Goal: Task Accomplishment & Management: Manage account settings

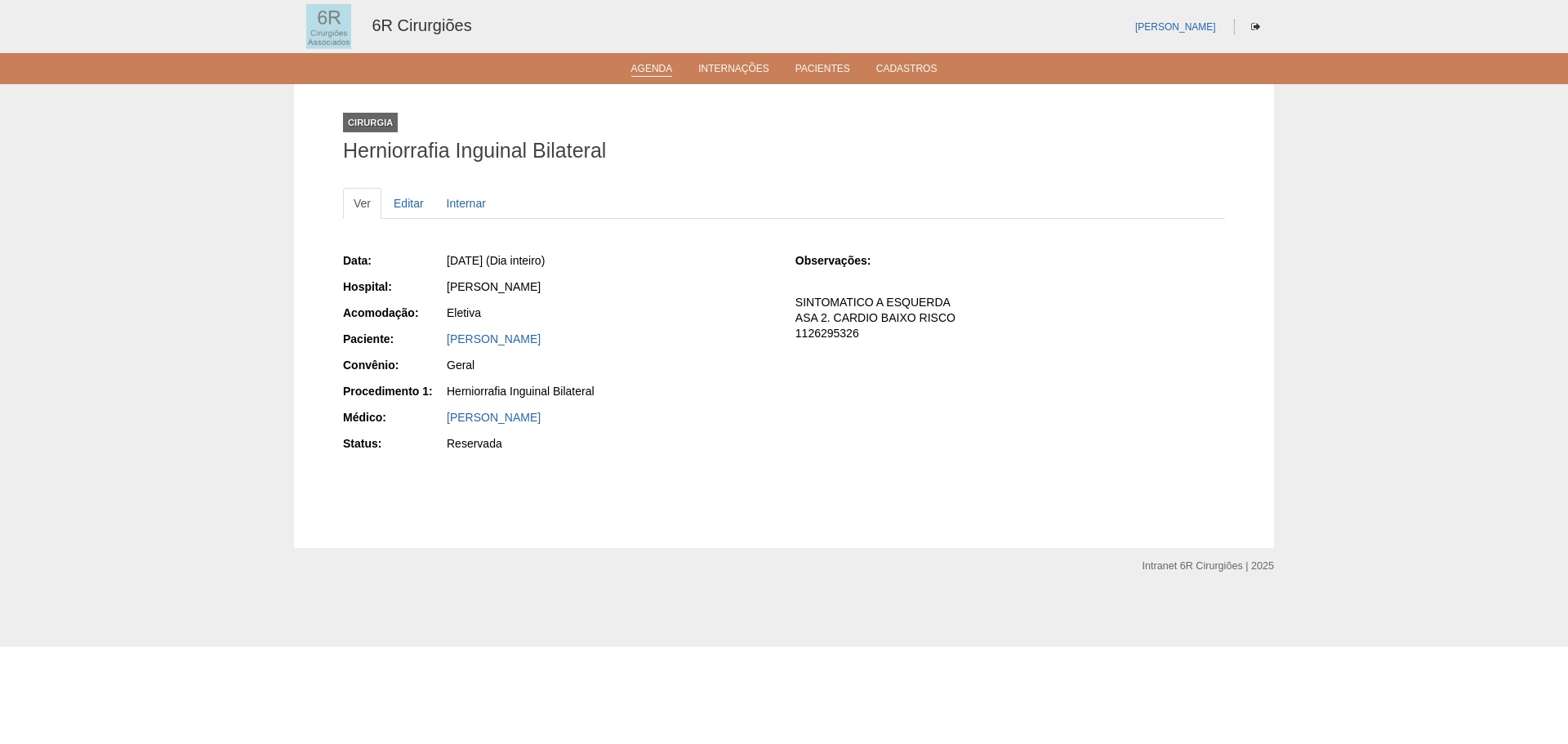
click at [665, 65] on link "Agenda" at bounding box center [652, 70] width 42 height 14
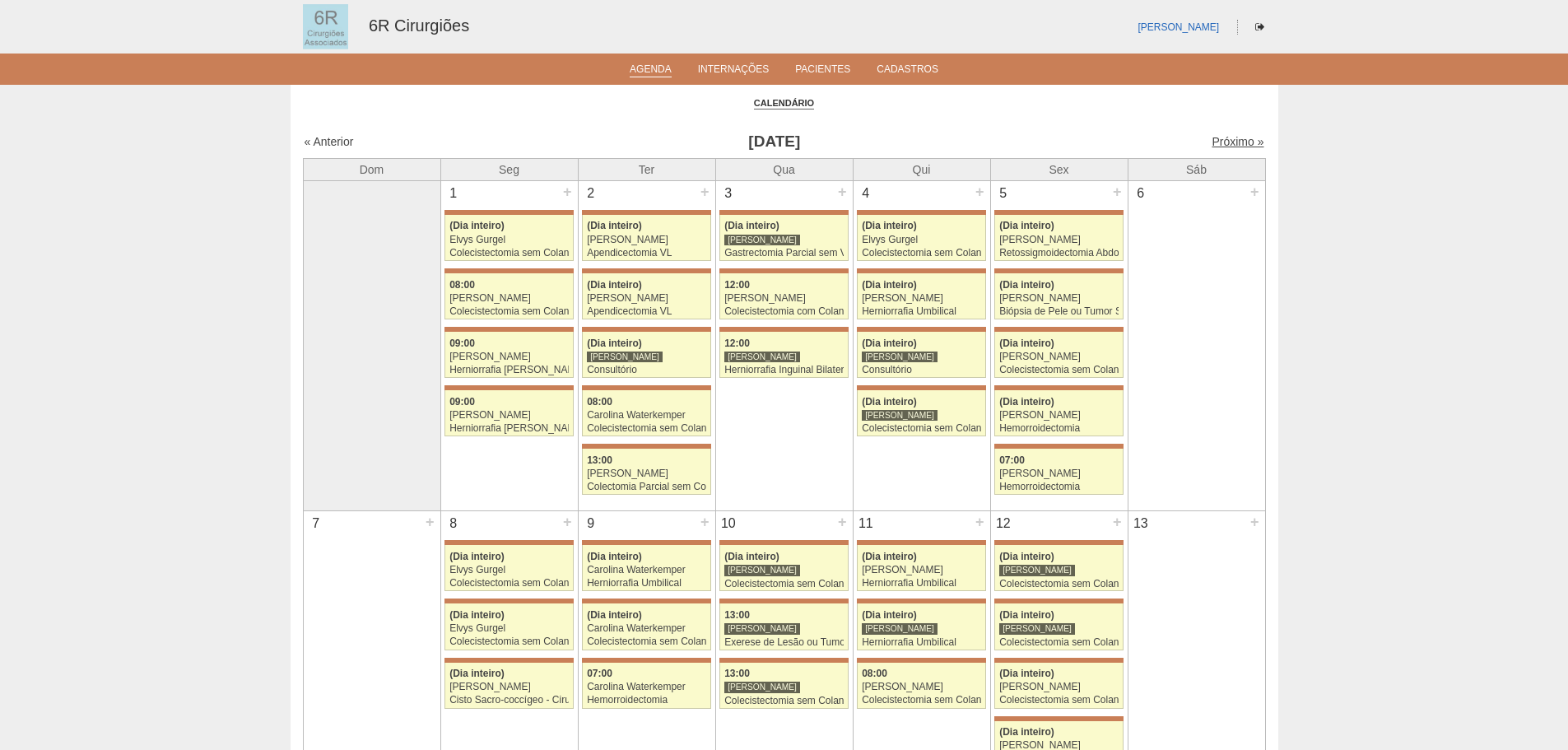
click at [1226, 139] on link "Próximo »" at bounding box center [1238, 141] width 52 height 13
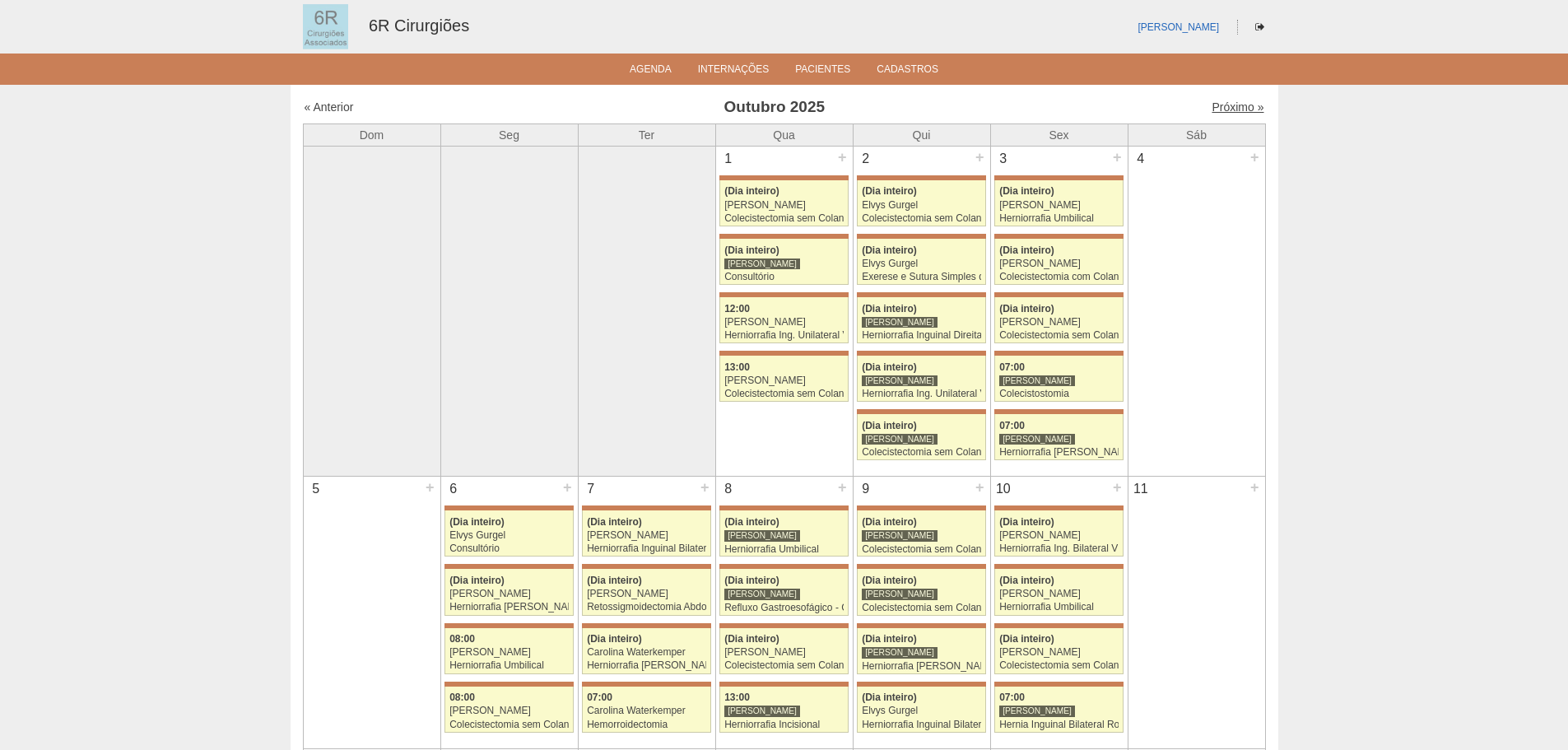
click at [1230, 112] on link "Próximo »" at bounding box center [1238, 107] width 52 height 13
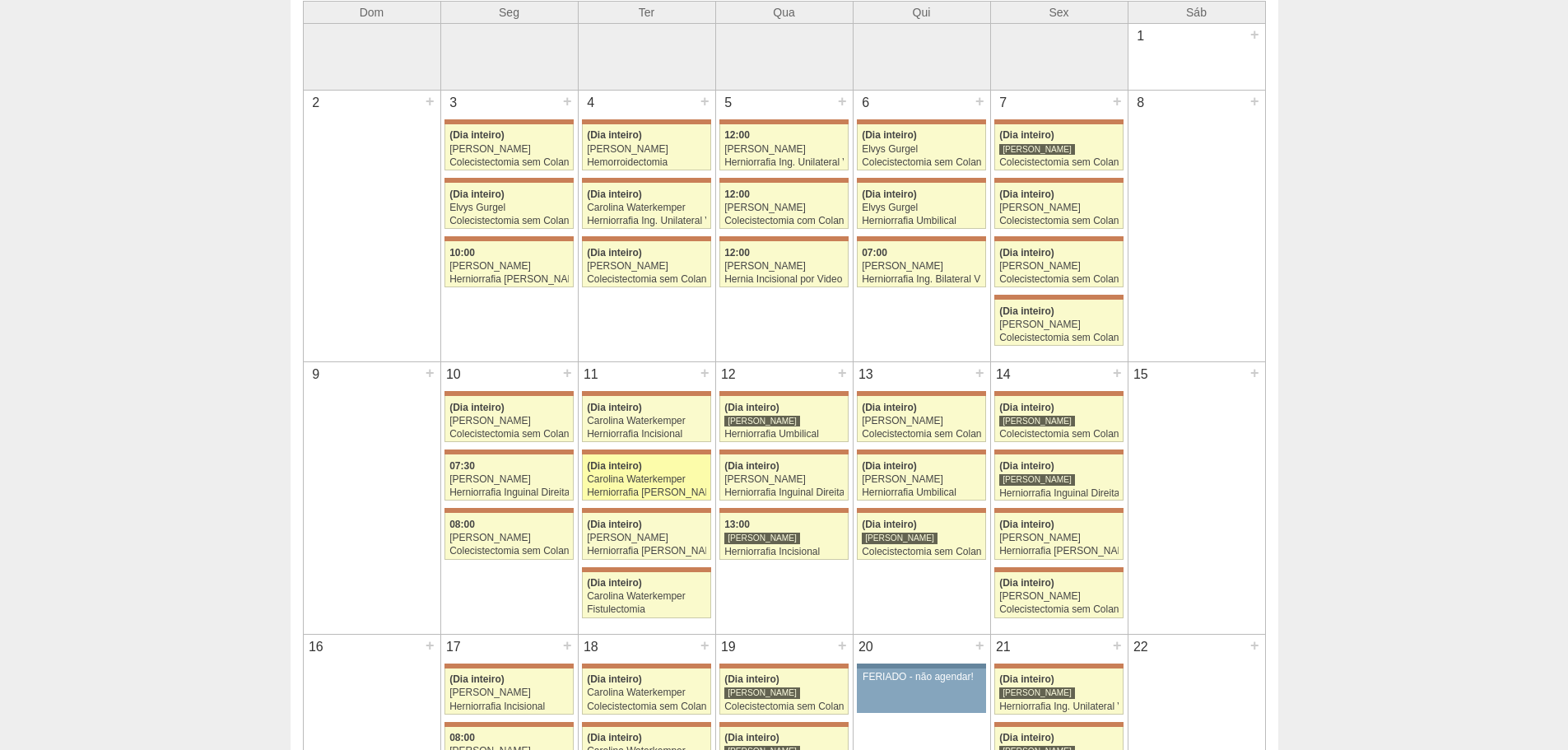
scroll to position [329, 0]
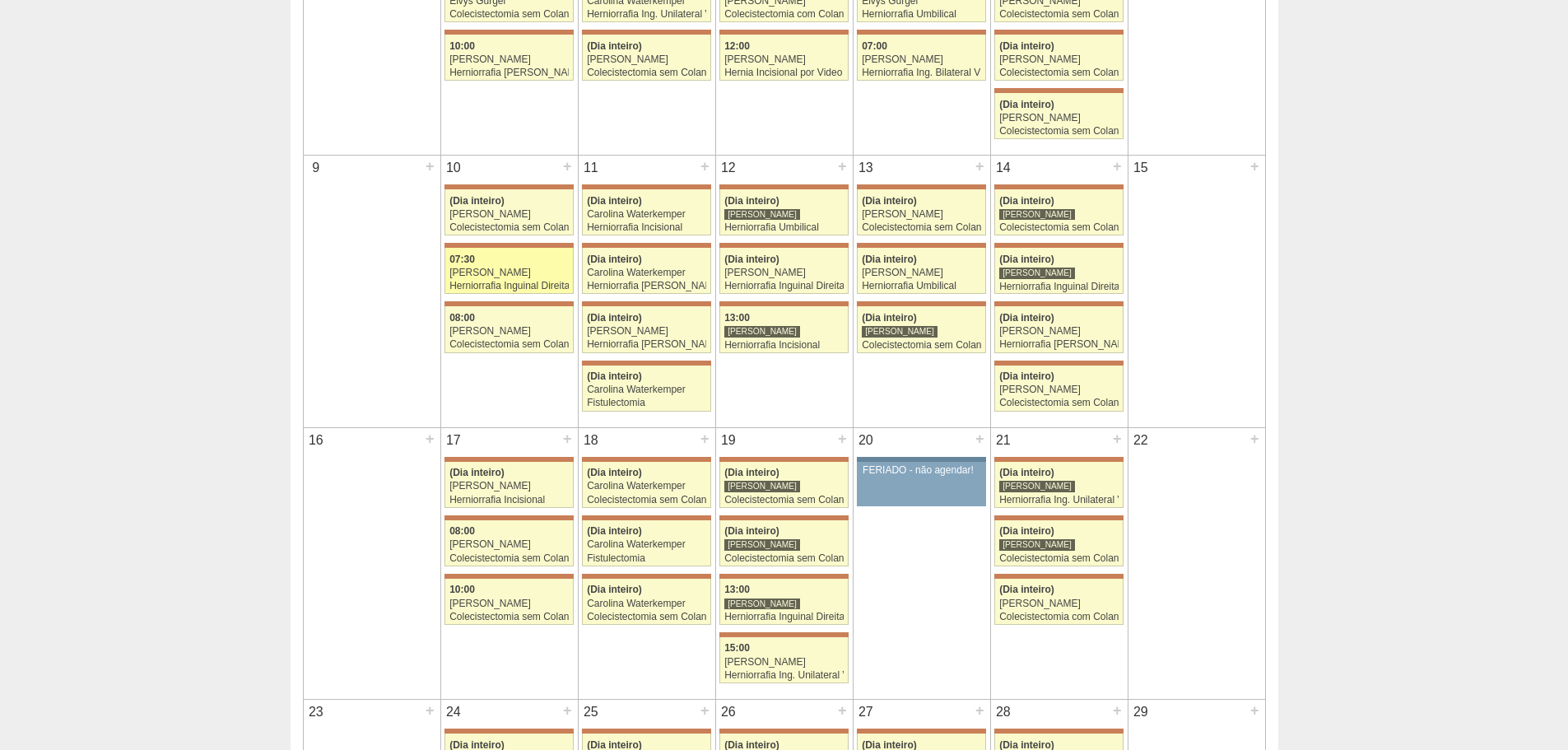
click at [528, 256] on div "07:30" at bounding box center [509, 259] width 119 height 11
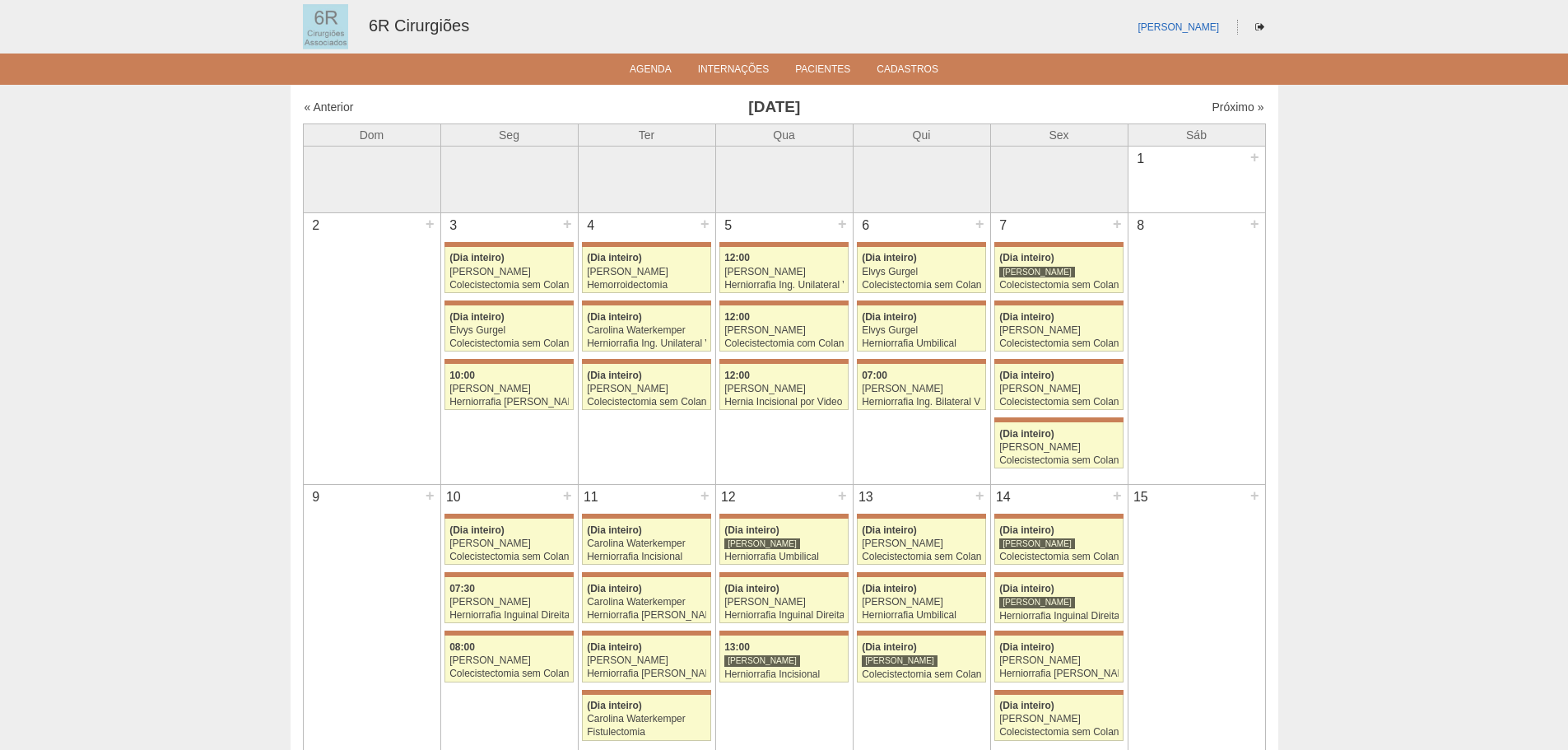
scroll to position [329, 0]
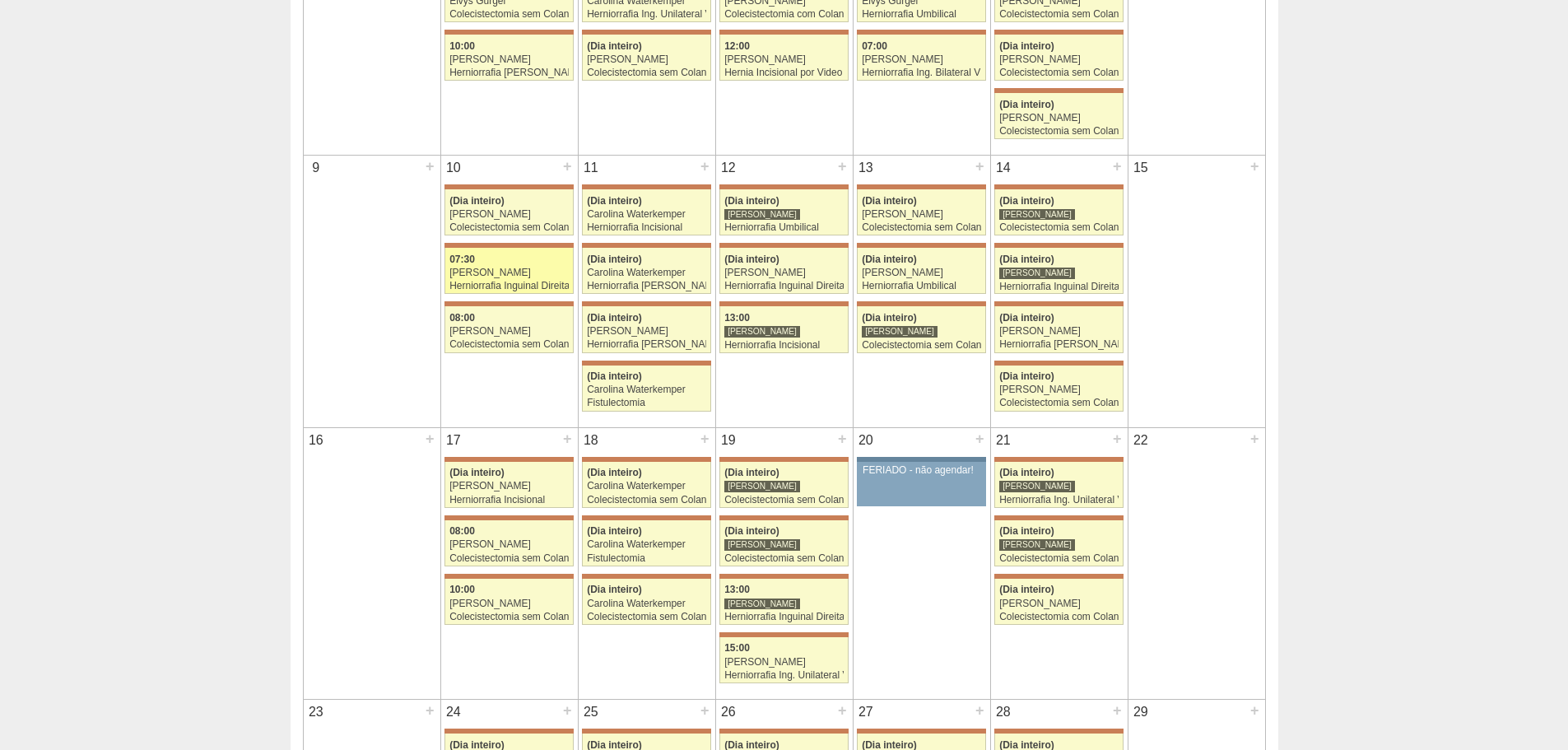
click at [568, 279] on link "71683 Iara Bessa 07:30 Iara Bessa Herniorrafia Inguinal Direita Hospital Maria …" at bounding box center [508, 271] width 128 height 46
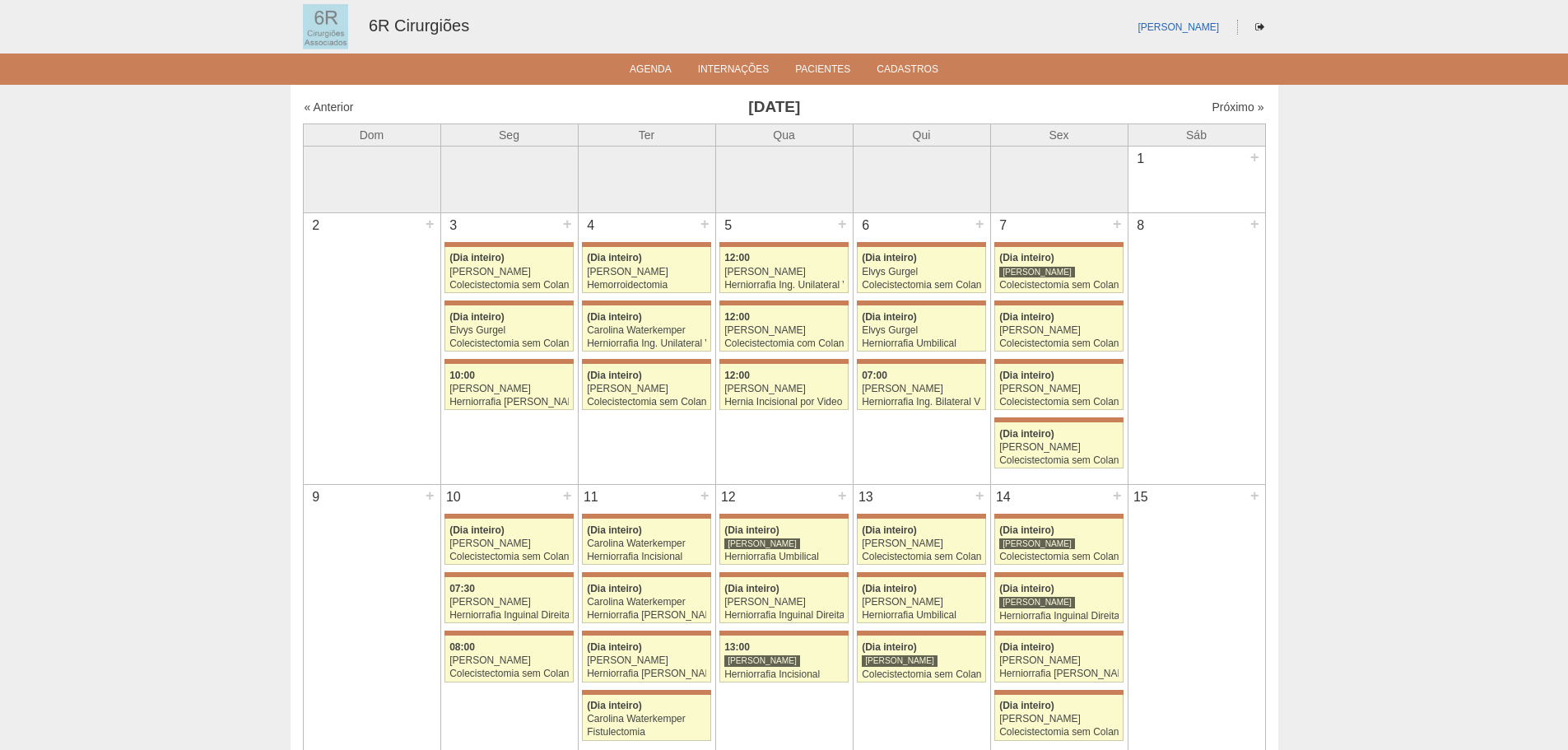
scroll to position [329, 0]
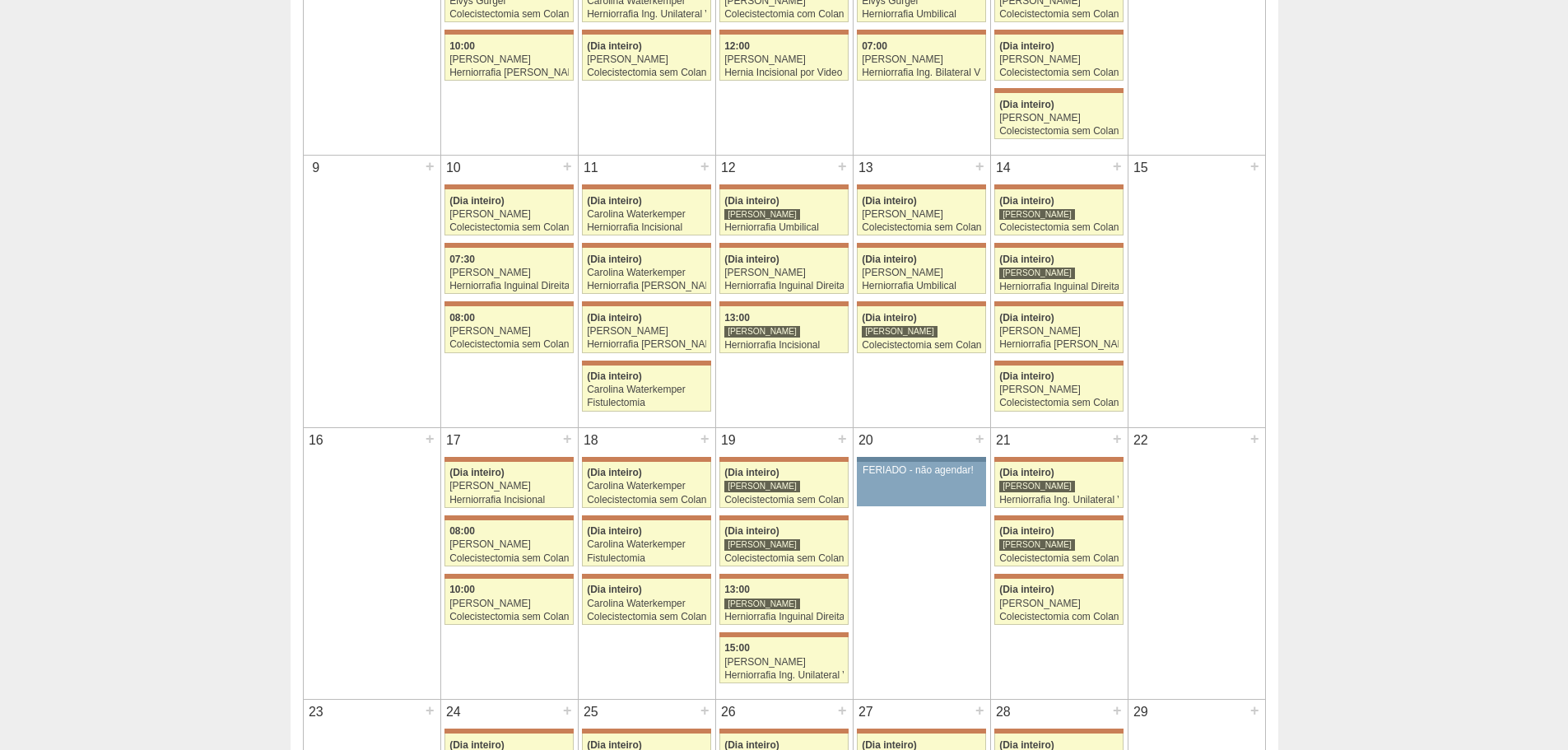
click at [518, 570] on div "17 + 71718 [PERSON_NAME] (Dia inteiro) [PERSON_NAME] Herniorrafia Incisional [G…" at bounding box center [510, 526] width 137 height 197
click at [518, 582] on link "71843 Aline Zanon 10:00 Aline Zanon Colecistectomia sem Colangiografia VL Hospi…" at bounding box center [508, 602] width 128 height 46
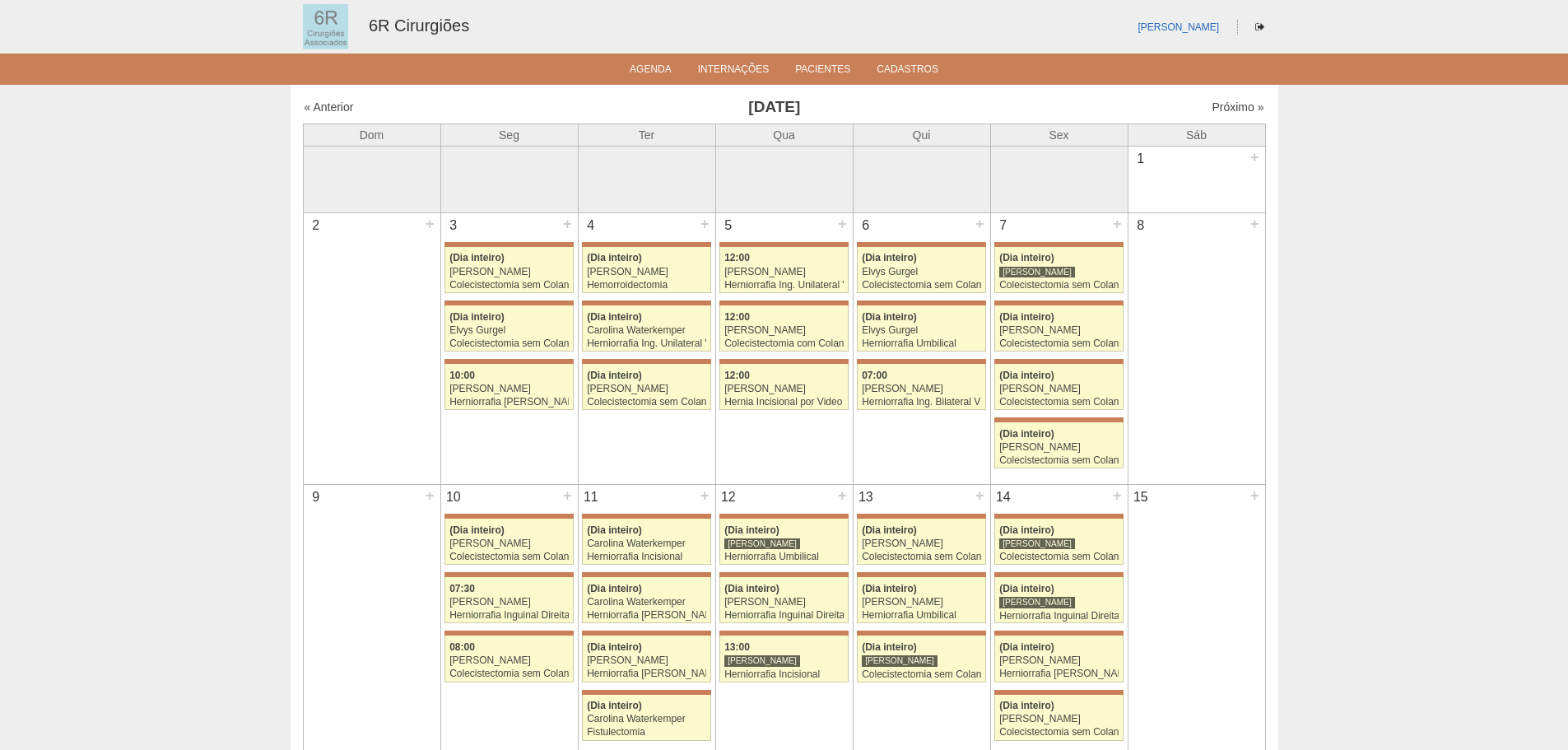
scroll to position [329, 0]
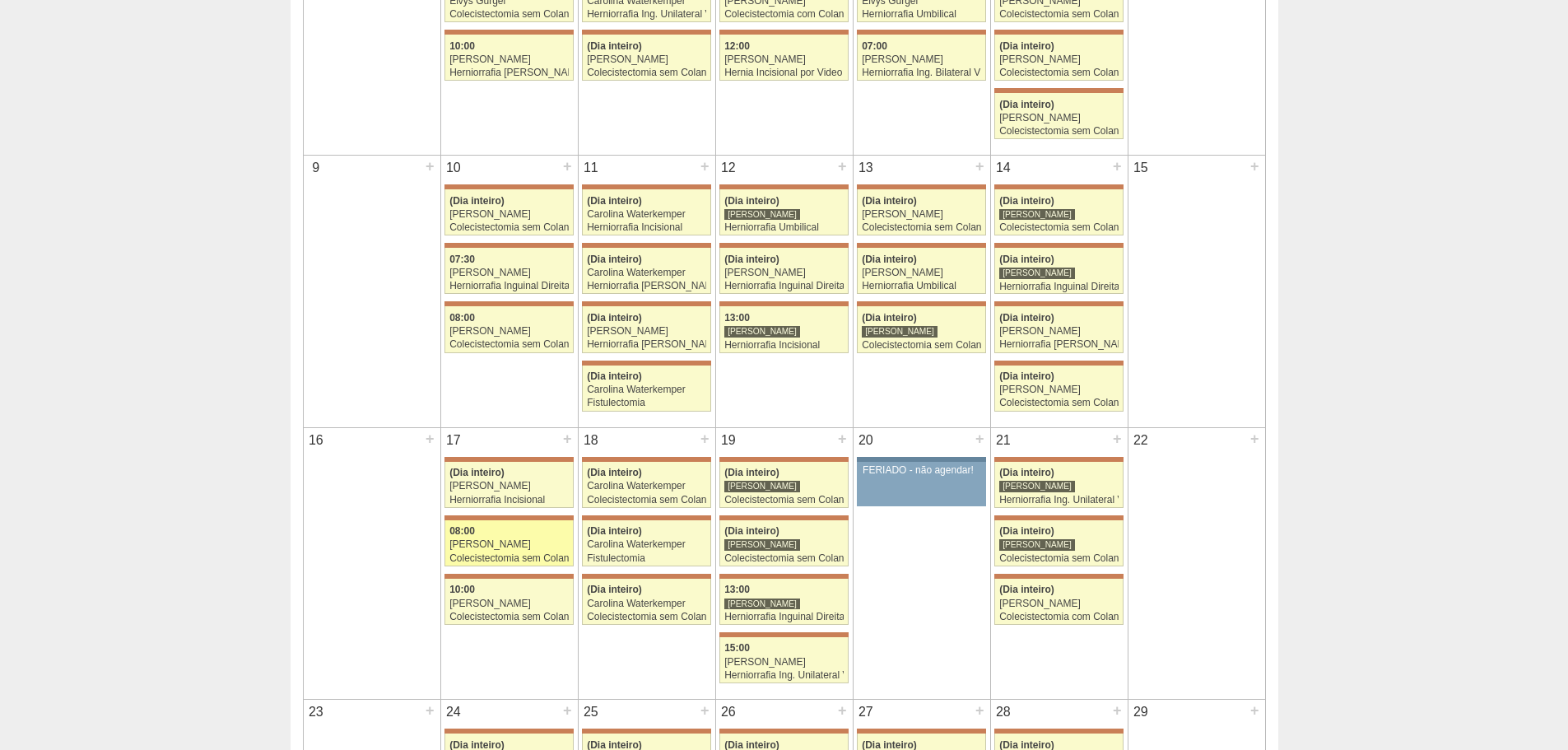
click at [522, 538] on div "[PERSON_NAME]" at bounding box center [509, 543] width 119 height 11
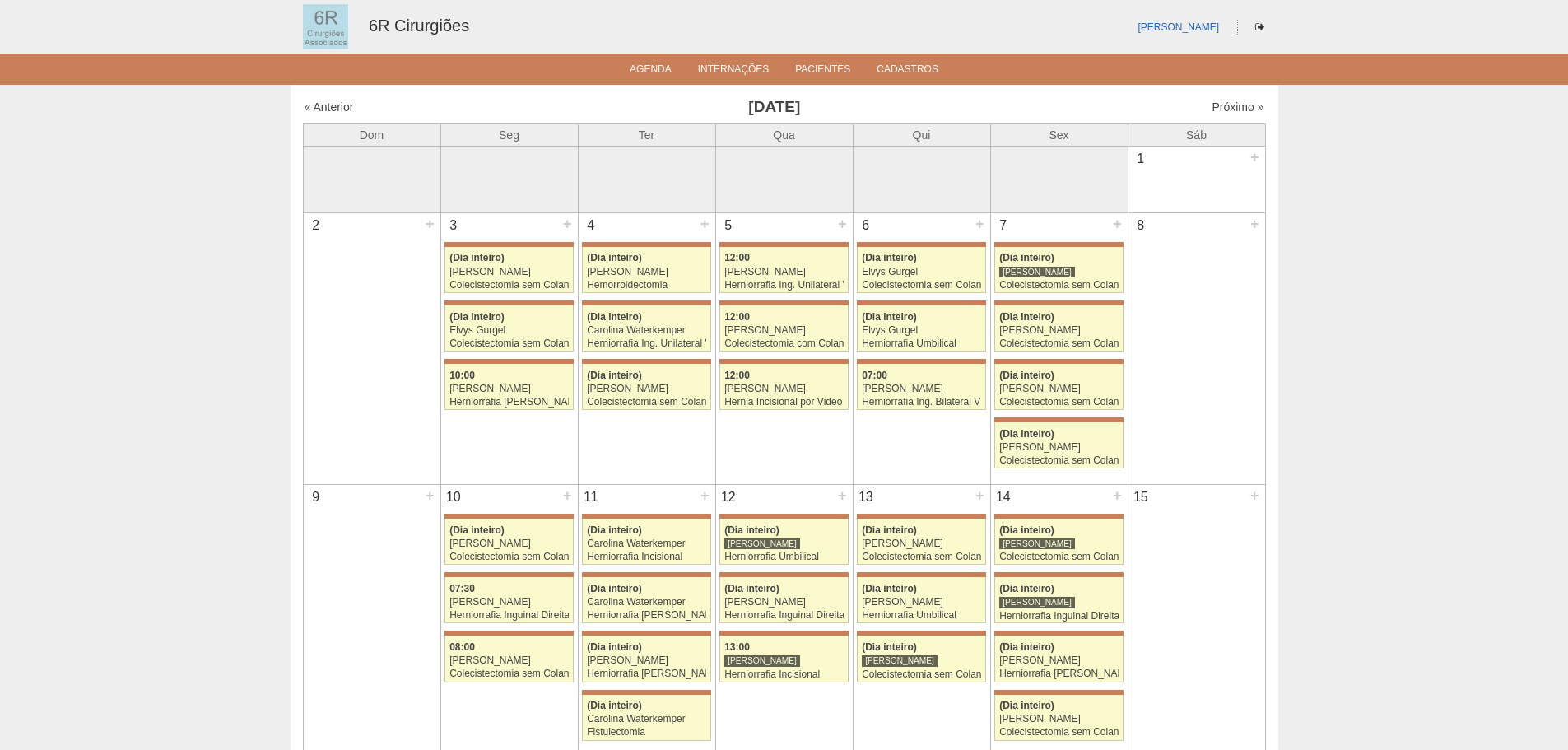
scroll to position [329, 0]
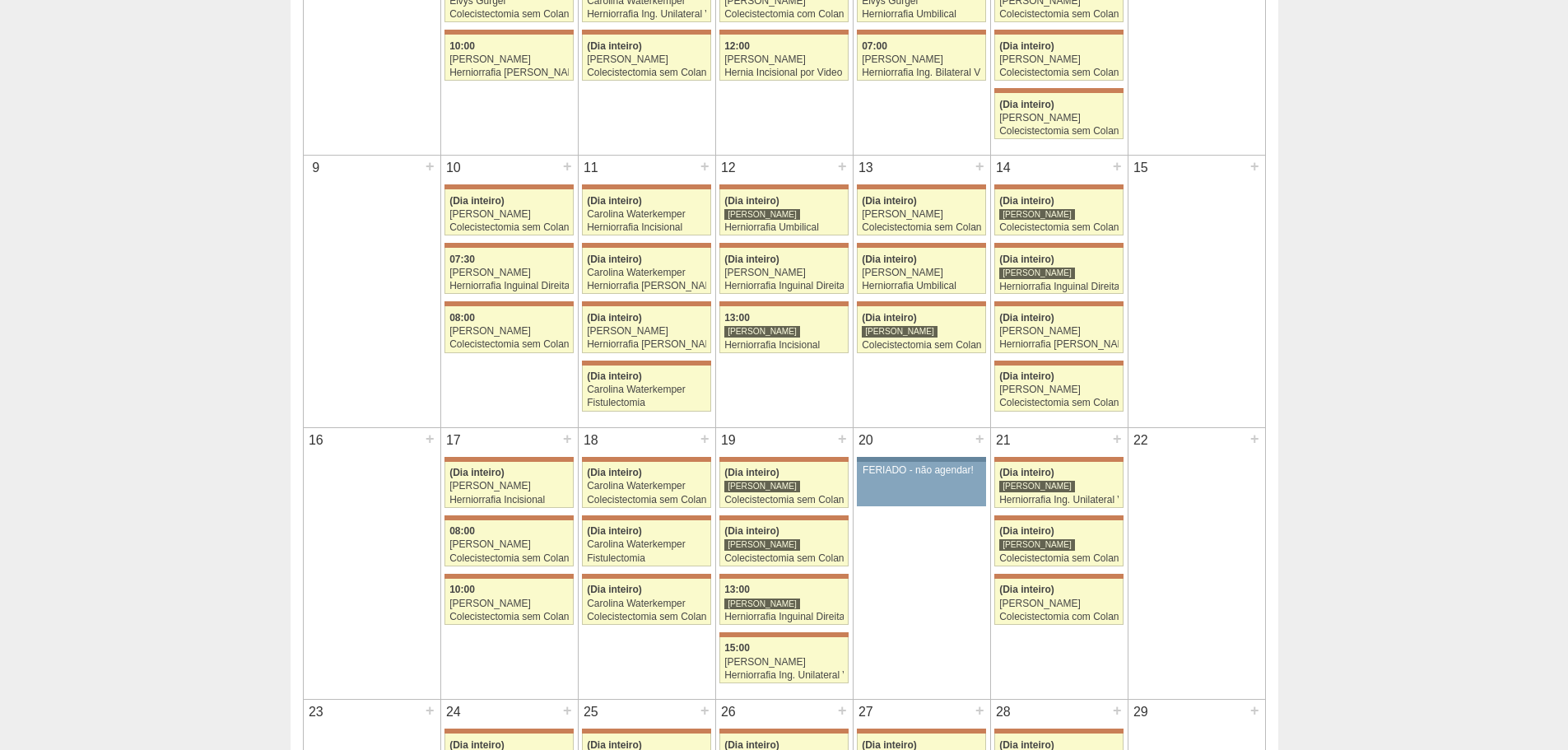
click at [485, 449] on div "17 +" at bounding box center [510, 440] width 137 height 26
click at [487, 462] on link "71718 Bruno Bulisani (Dia inteiro) Iara Bessa Herniorrafia Incisional Hospital …" at bounding box center [508, 485] width 128 height 46
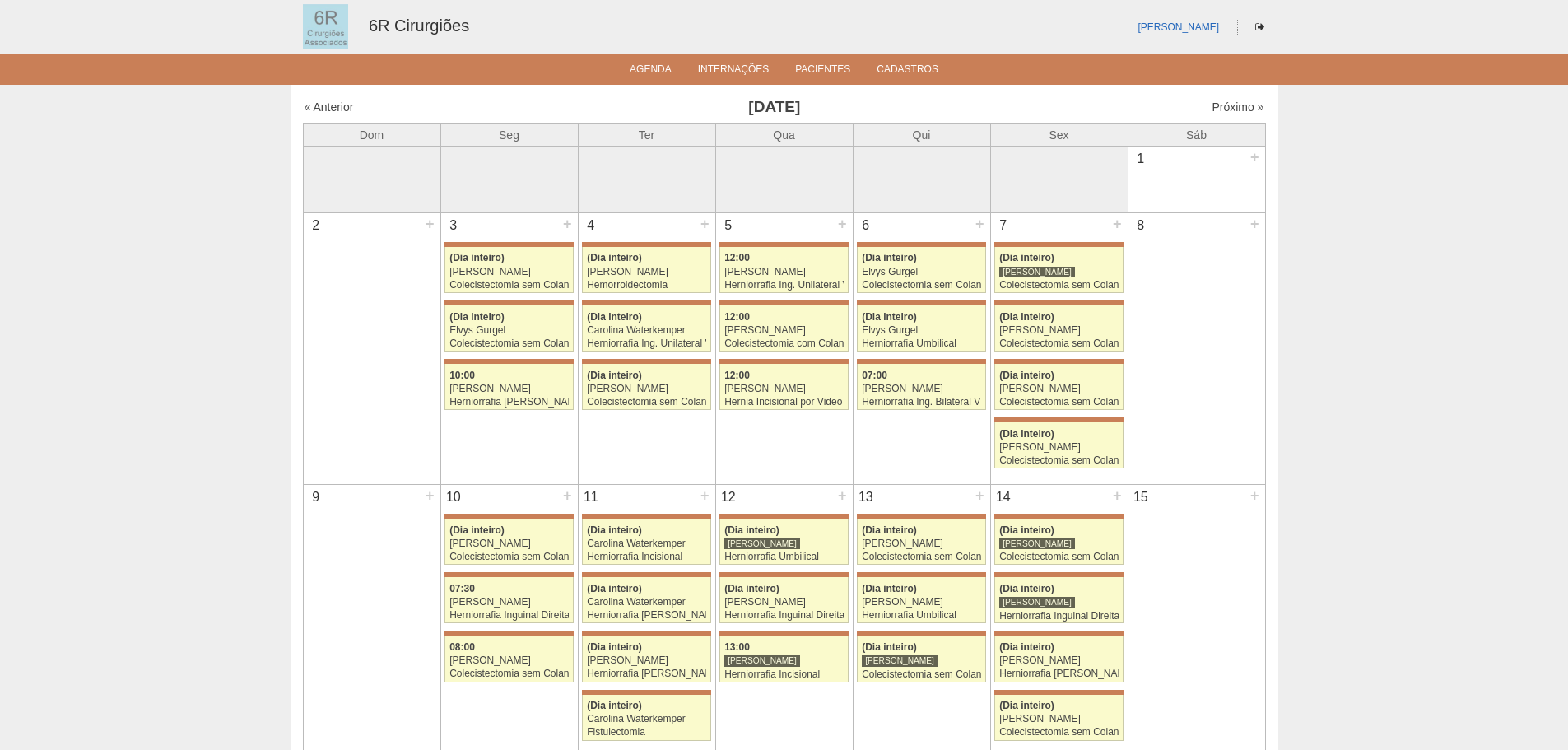
scroll to position [329, 0]
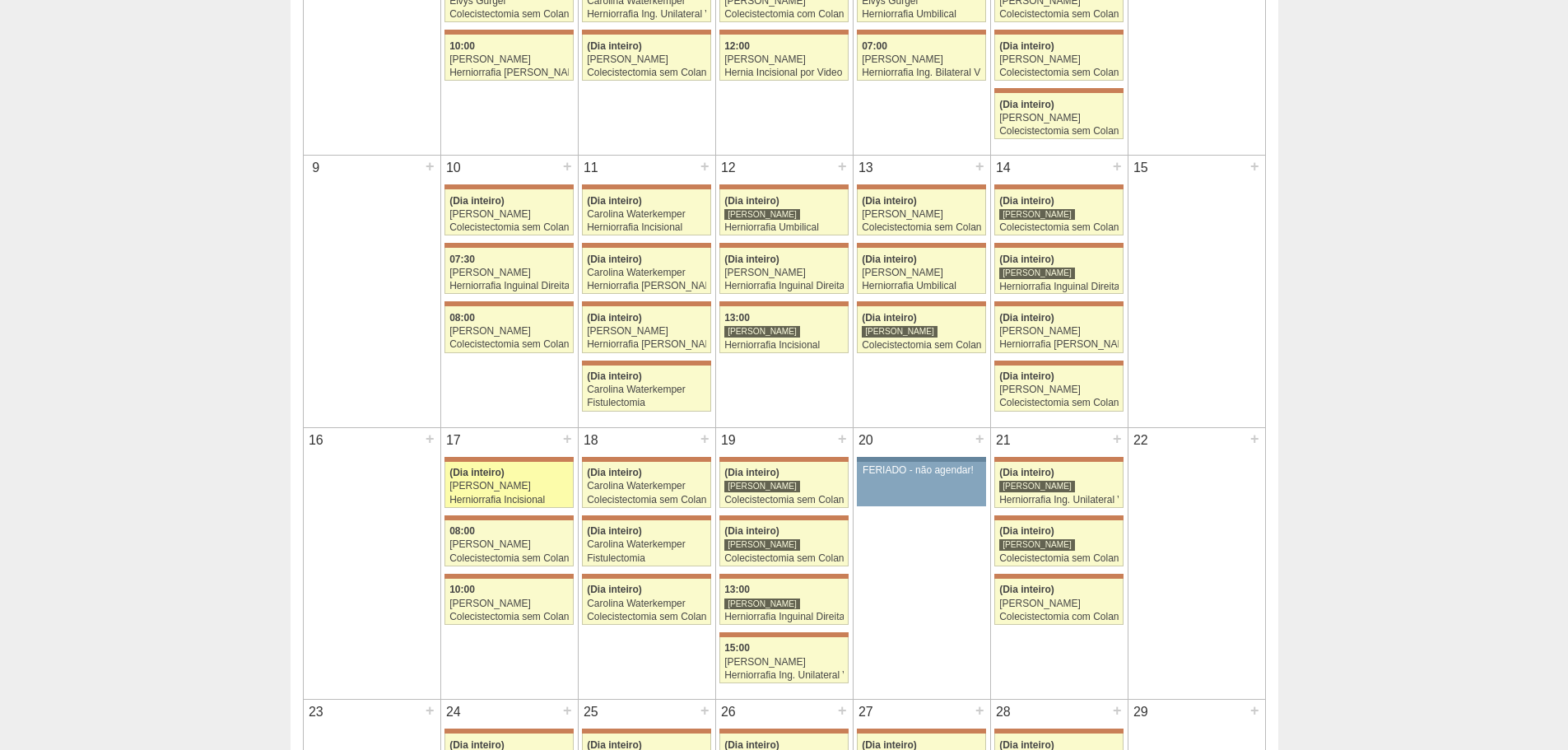
click at [516, 465] on link "71718 Bruno Bulisani (Dia inteiro) Iara Bessa Herniorrafia Incisional Hospital …" at bounding box center [508, 485] width 128 height 46
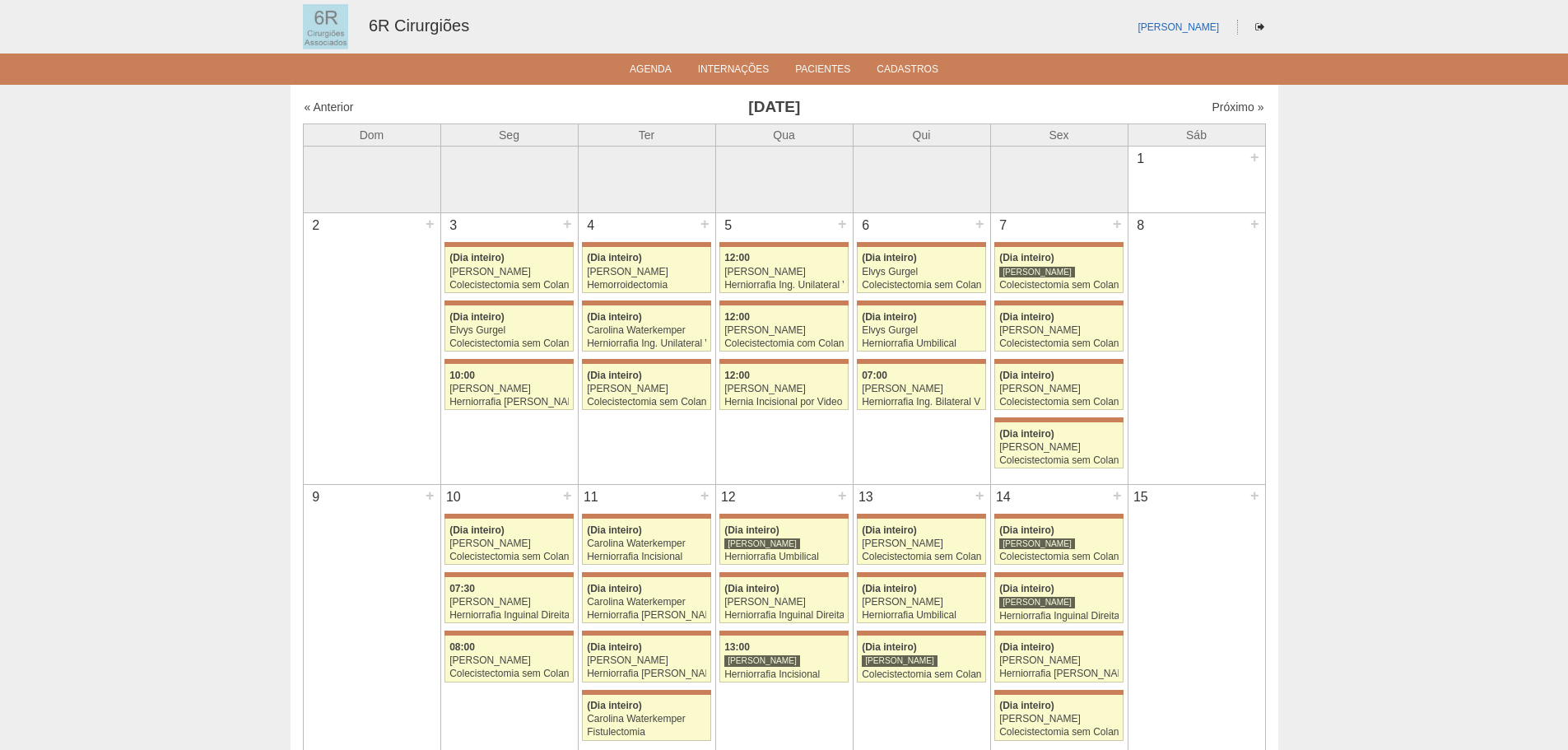
scroll to position [329, 0]
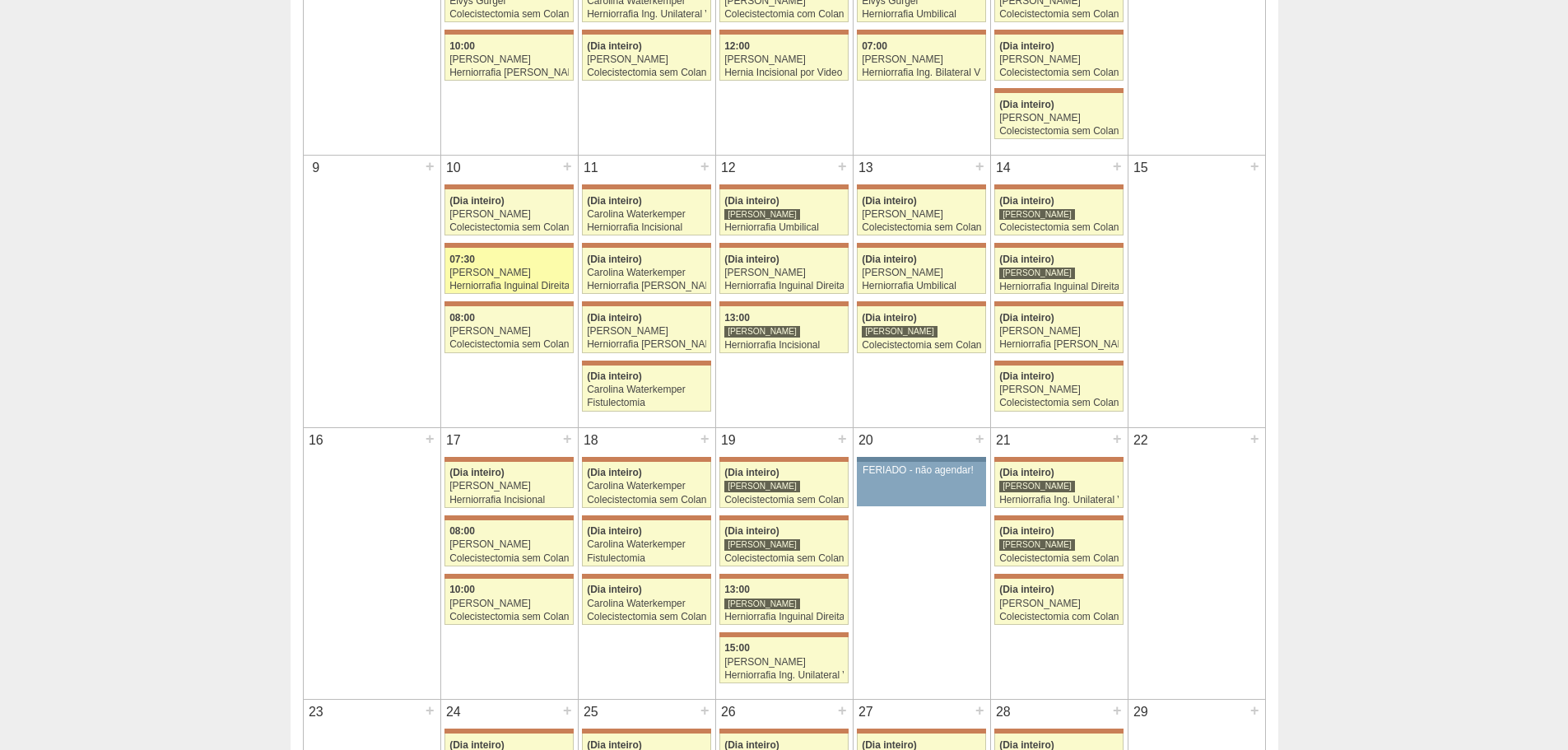
click at [511, 271] on div "[PERSON_NAME]" at bounding box center [509, 272] width 119 height 11
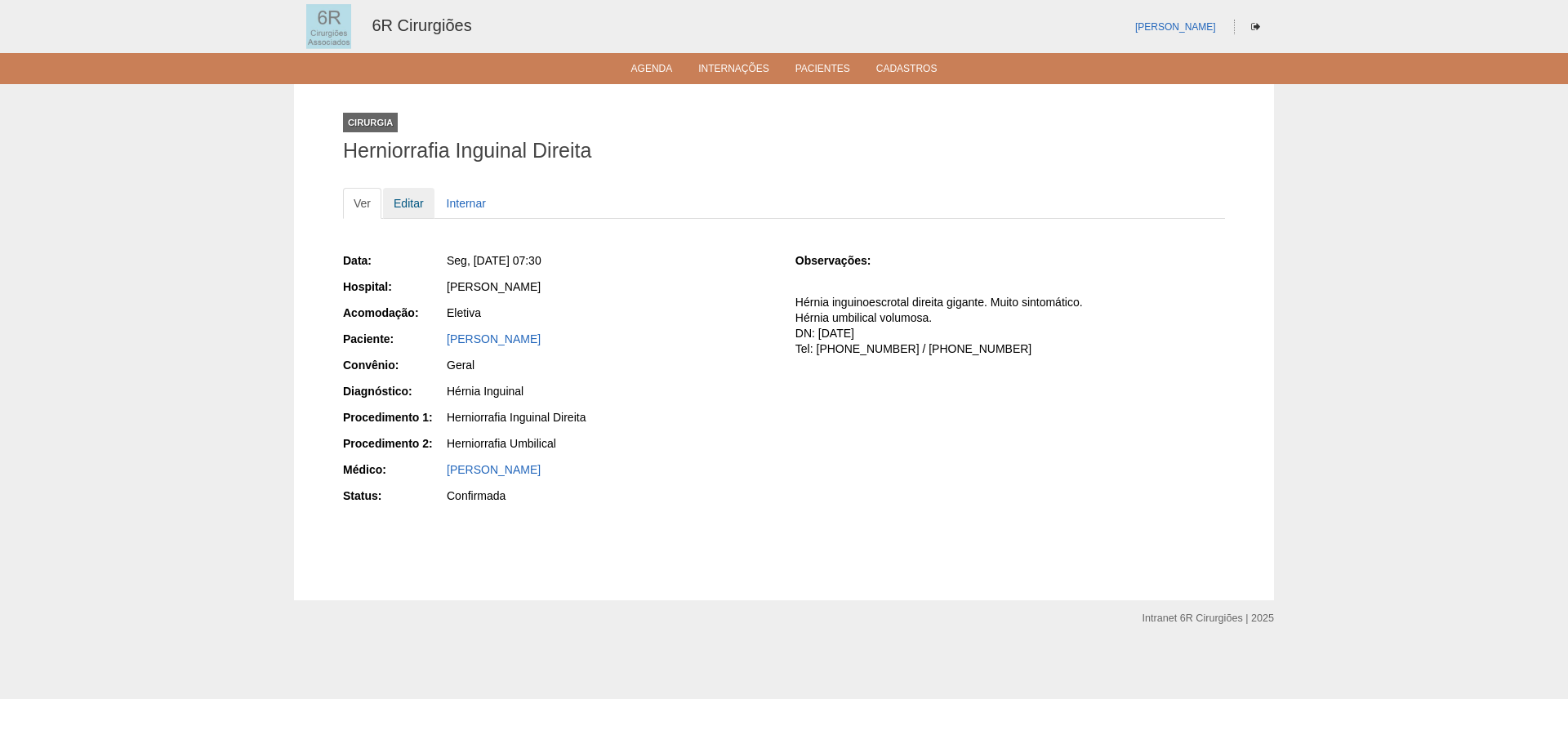
click at [408, 195] on link "Editar" at bounding box center [408, 203] width 52 height 31
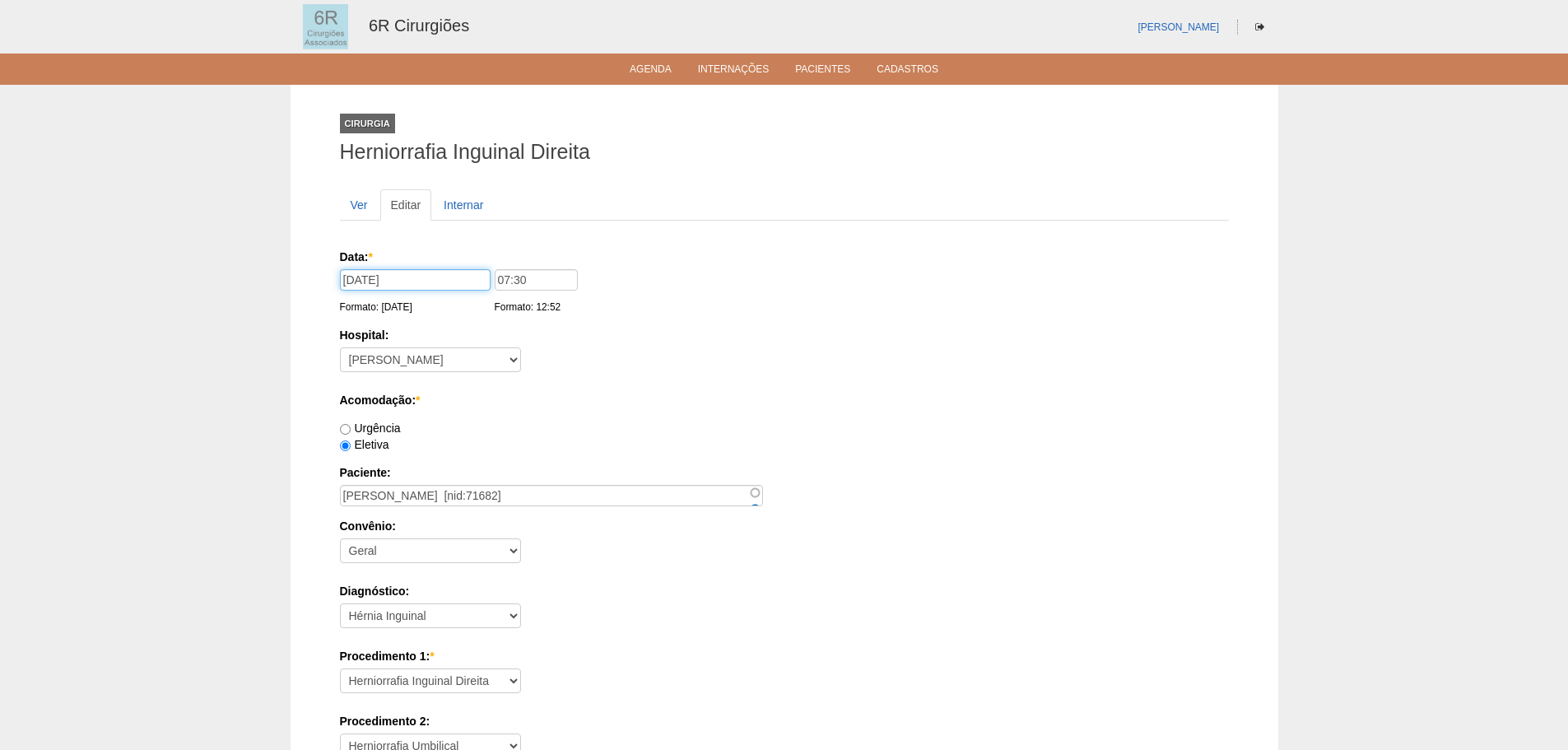
click at [454, 277] on input "10/11/2025" at bounding box center [415, 280] width 151 height 21
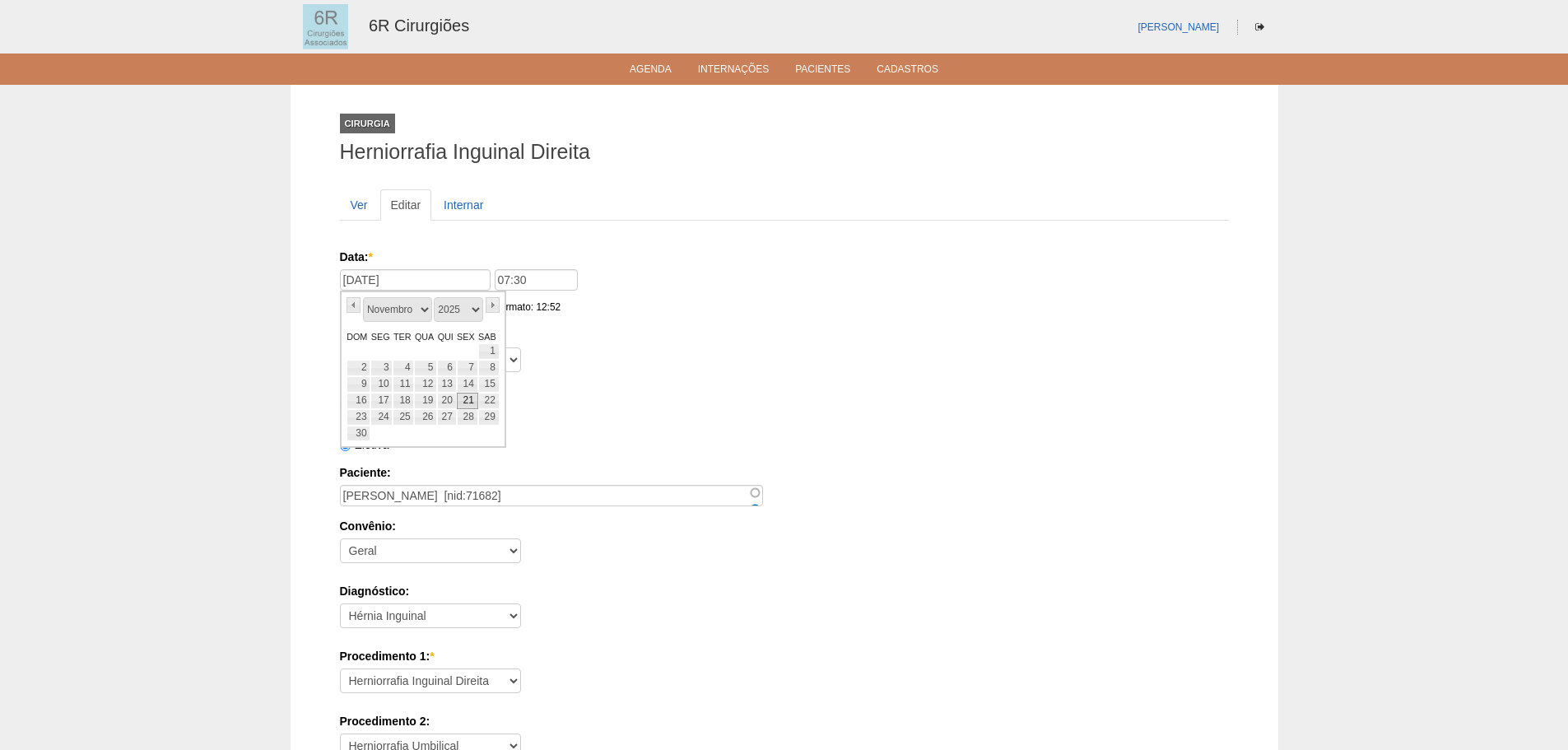
click at [385, 399] on link "17" at bounding box center [381, 400] width 22 height 16
type input "17/11/2025"
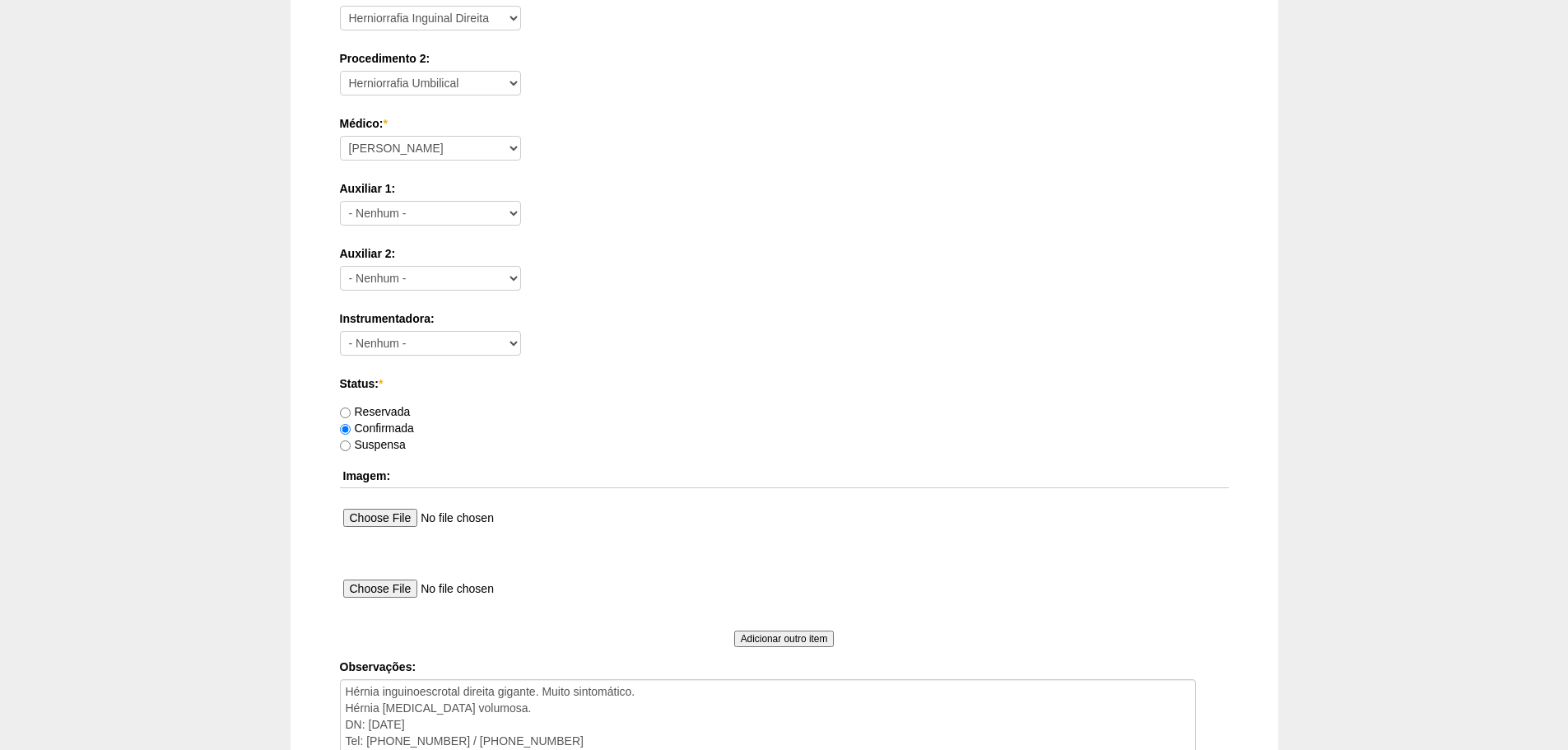
scroll to position [890, 0]
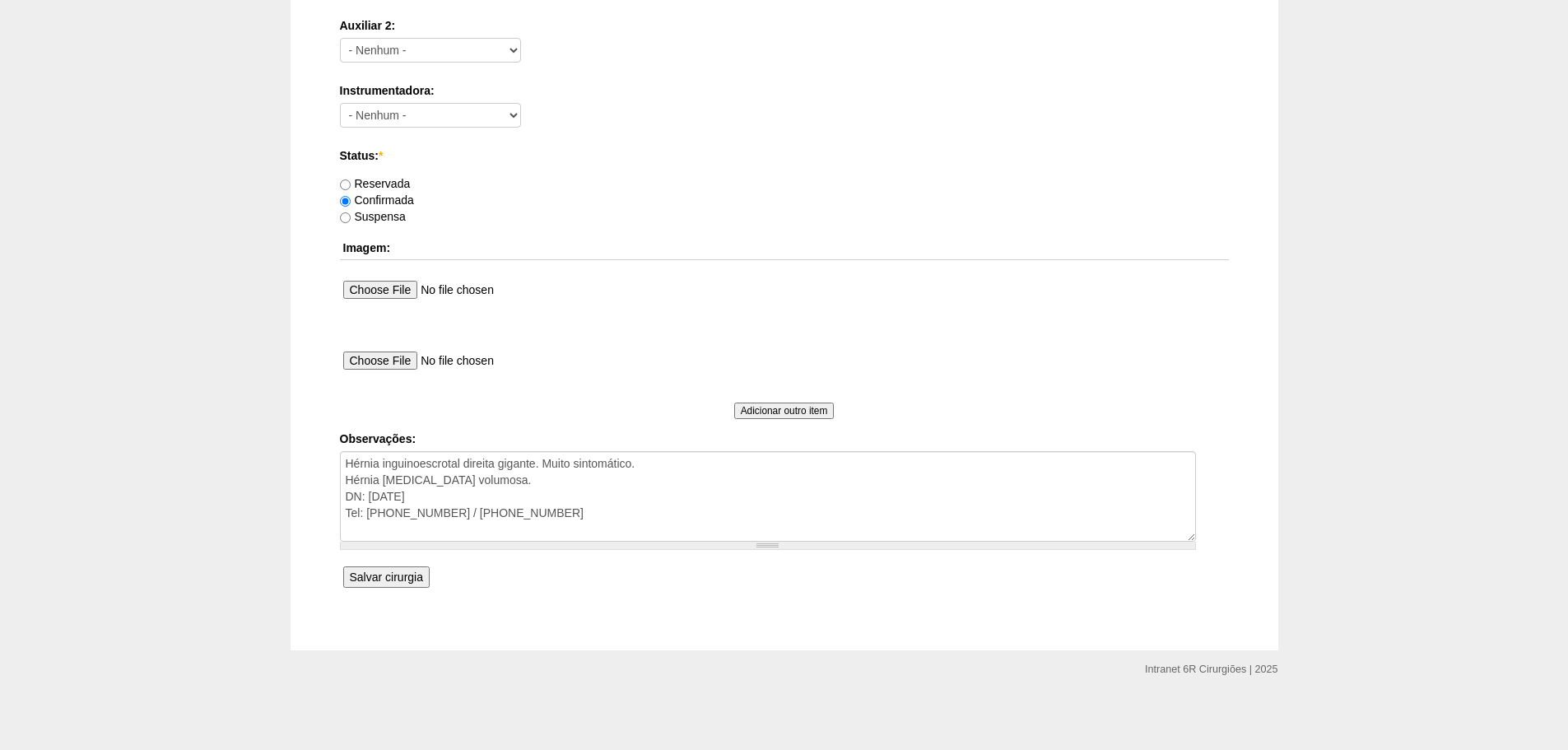
click at [398, 573] on input "Salvar cirurgia" at bounding box center [387, 577] width 87 height 21
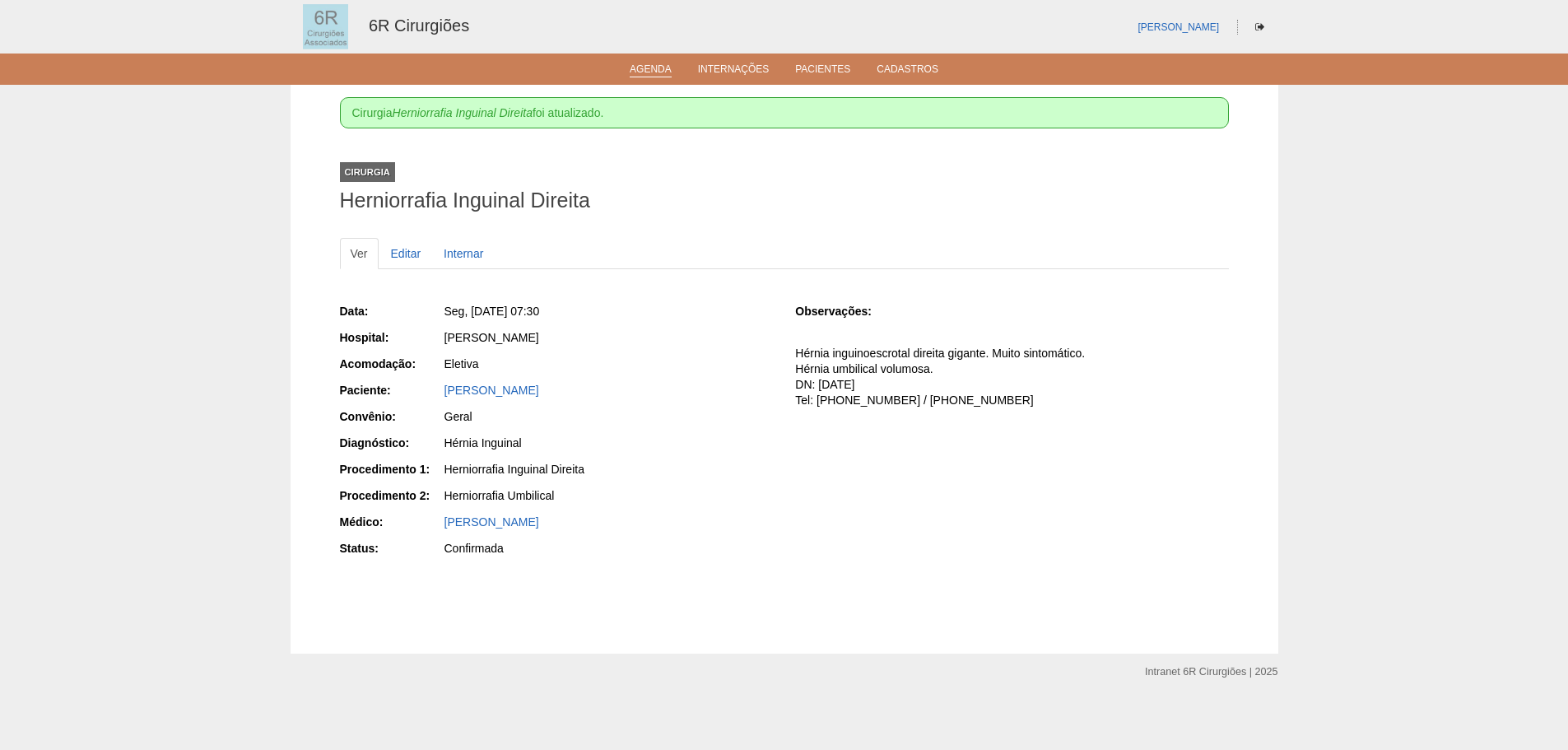
click at [650, 76] on link "Agenda" at bounding box center [651, 70] width 42 height 14
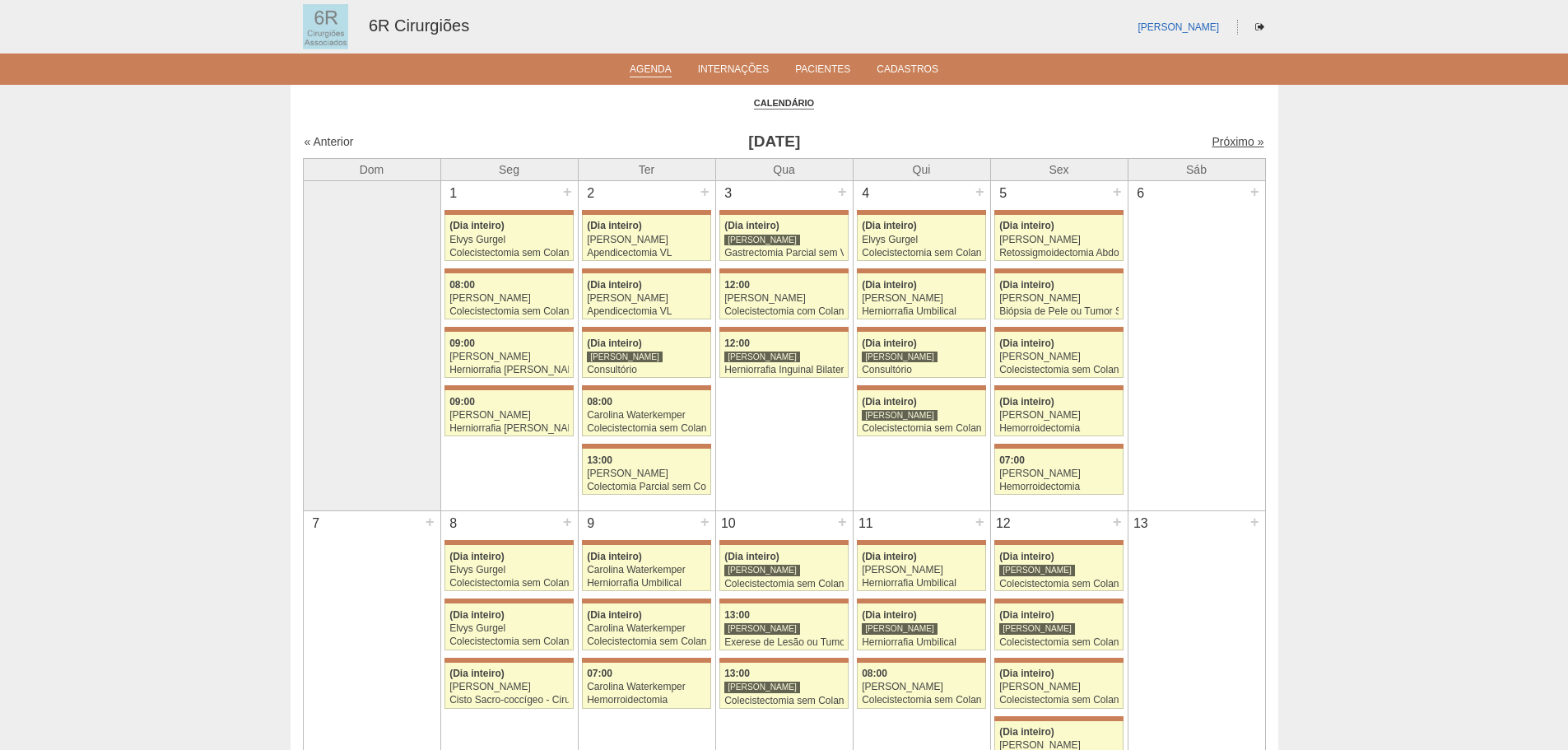
click at [1223, 139] on link "Próximo »" at bounding box center [1238, 141] width 52 height 13
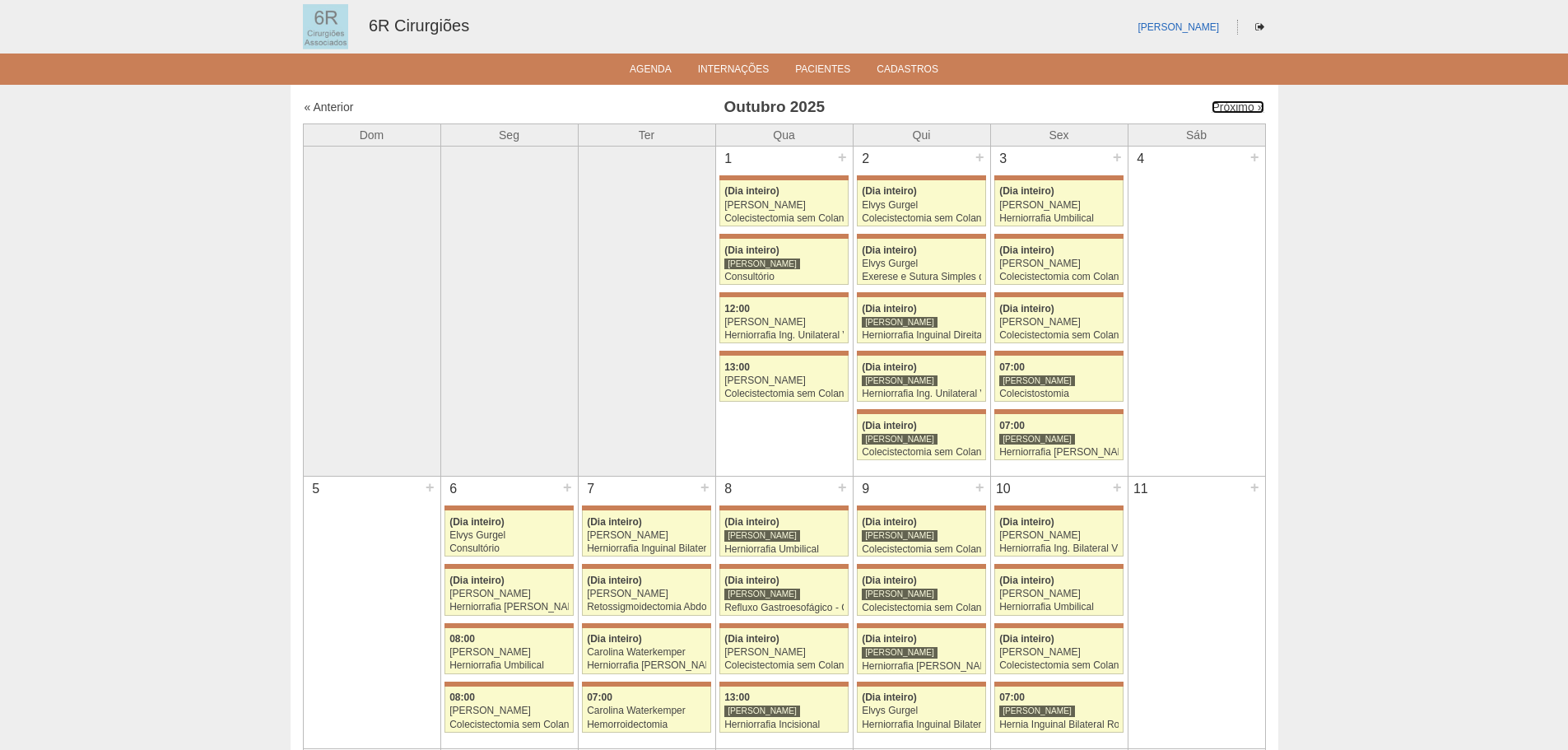
click at [1241, 100] on div "Próximo »" at bounding box center [1150, 107] width 231 height 16
click at [1231, 107] on link "Próximo »" at bounding box center [1238, 107] width 52 height 13
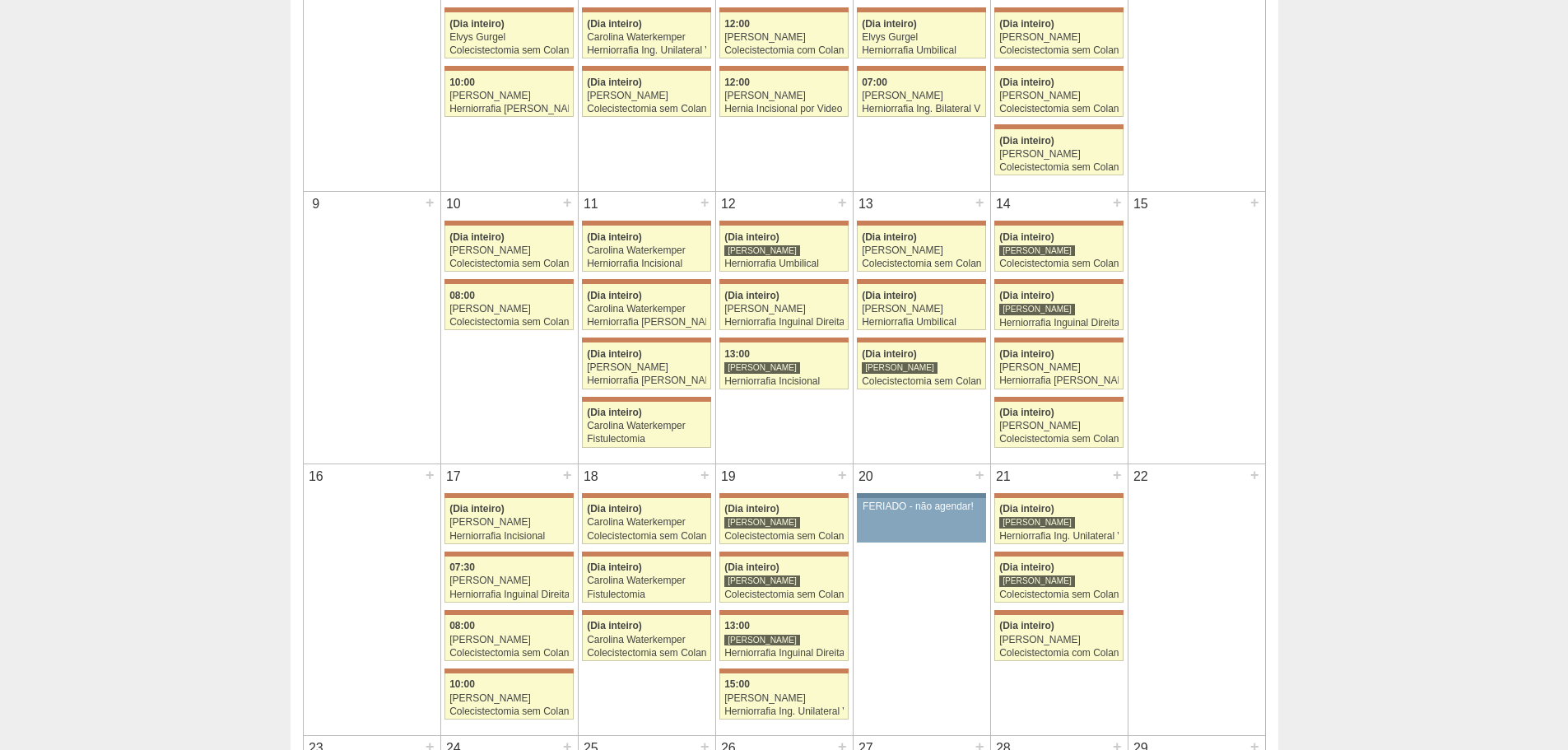
scroll to position [329, 0]
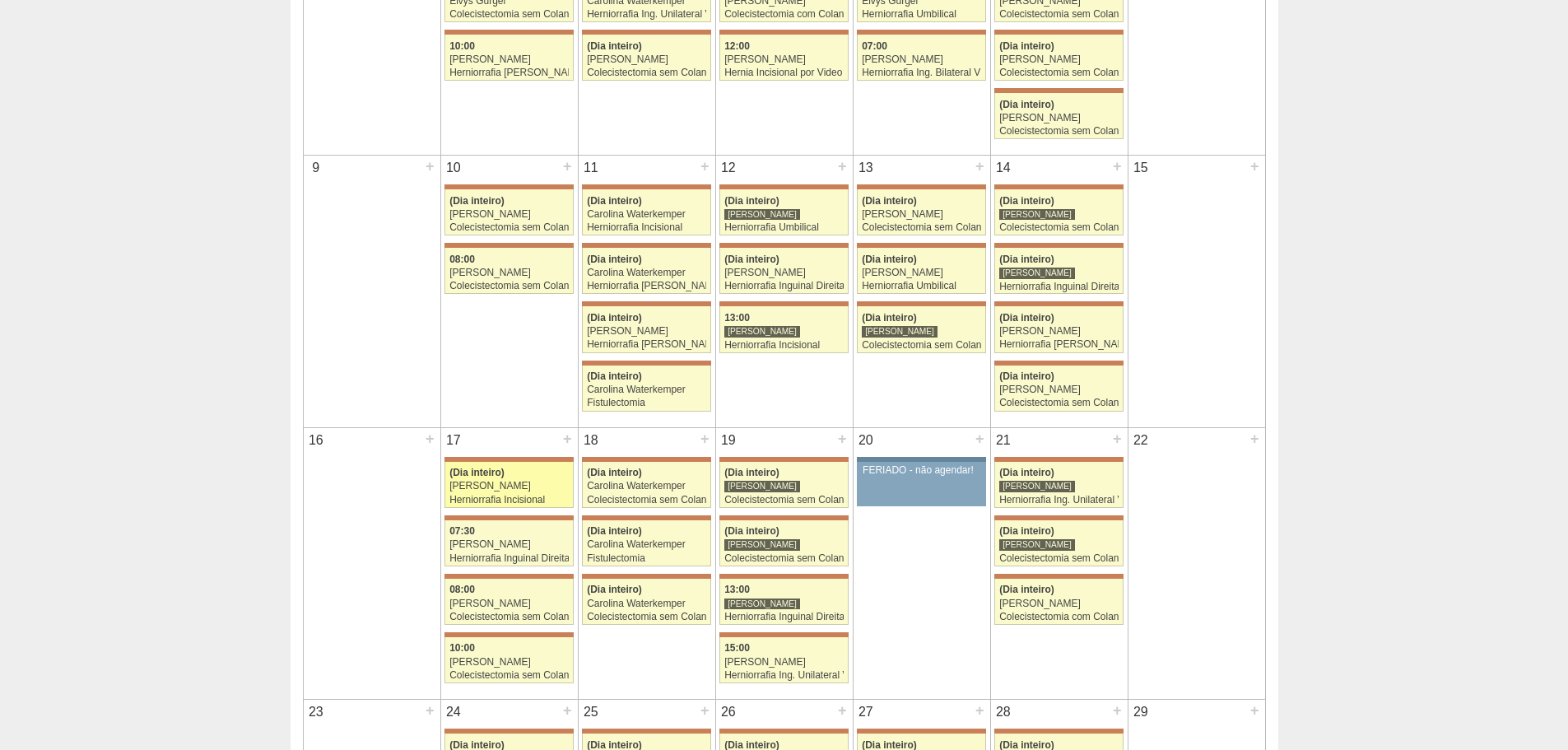
click at [536, 497] on div "Herniorrafia Incisional" at bounding box center [509, 499] width 119 height 11
